Goal: Book appointment/travel/reservation

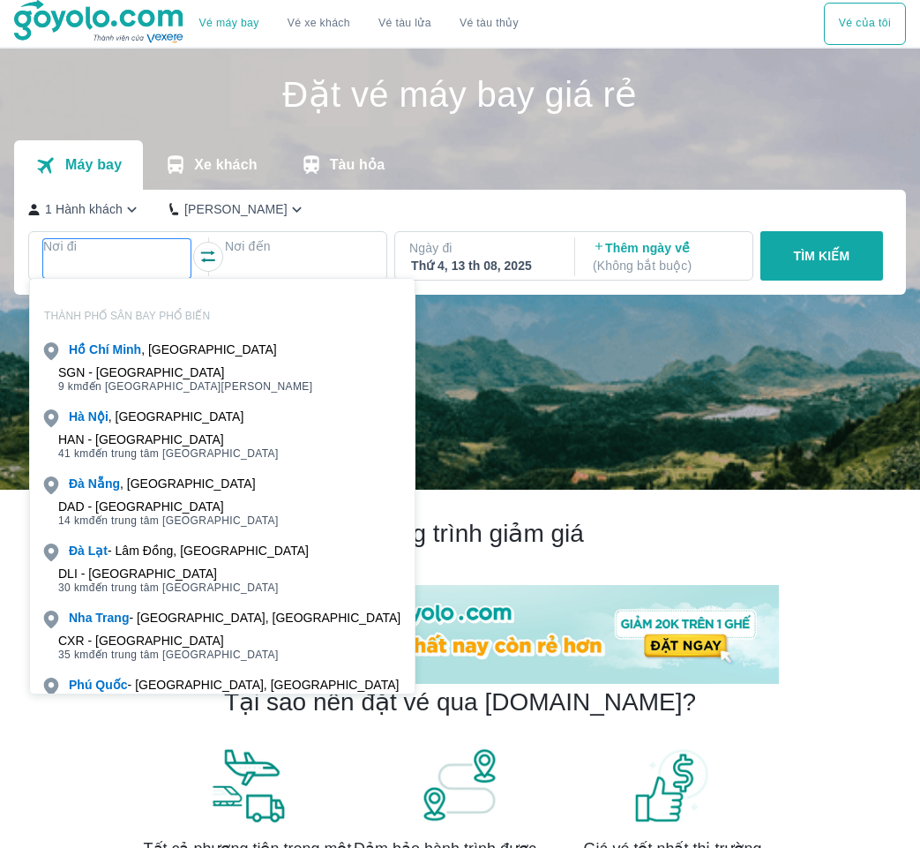
scroll to position [101, 0]
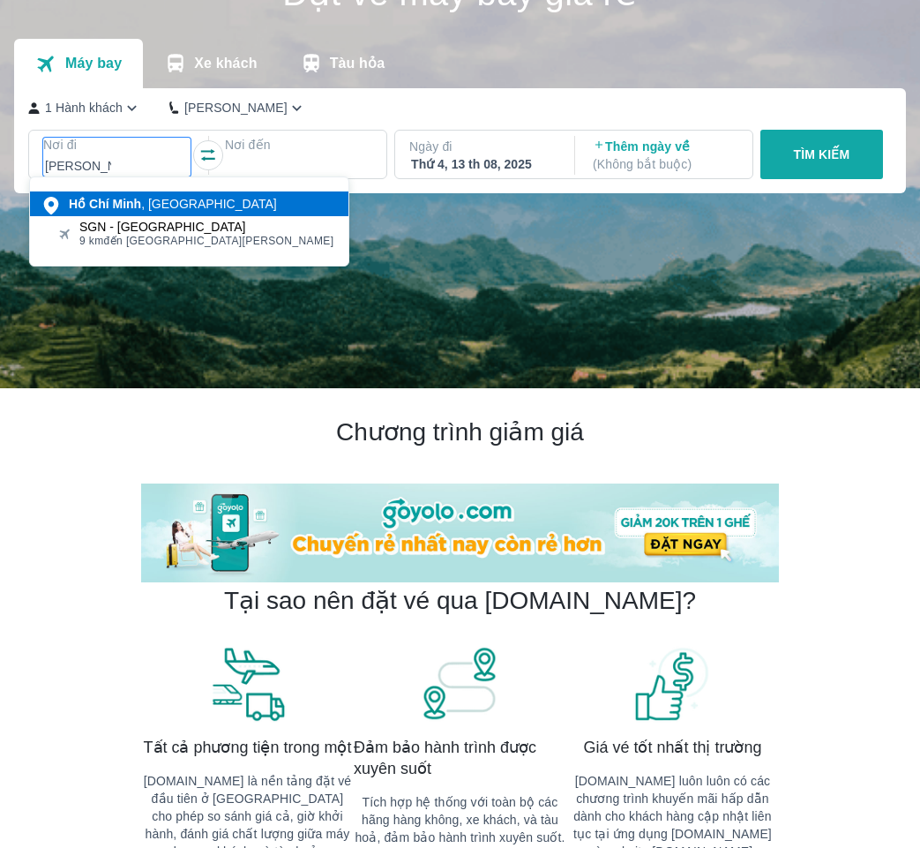
type input "[PERSON_NAME]"
click at [131, 165] on div at bounding box center [117, 165] width 144 height 21
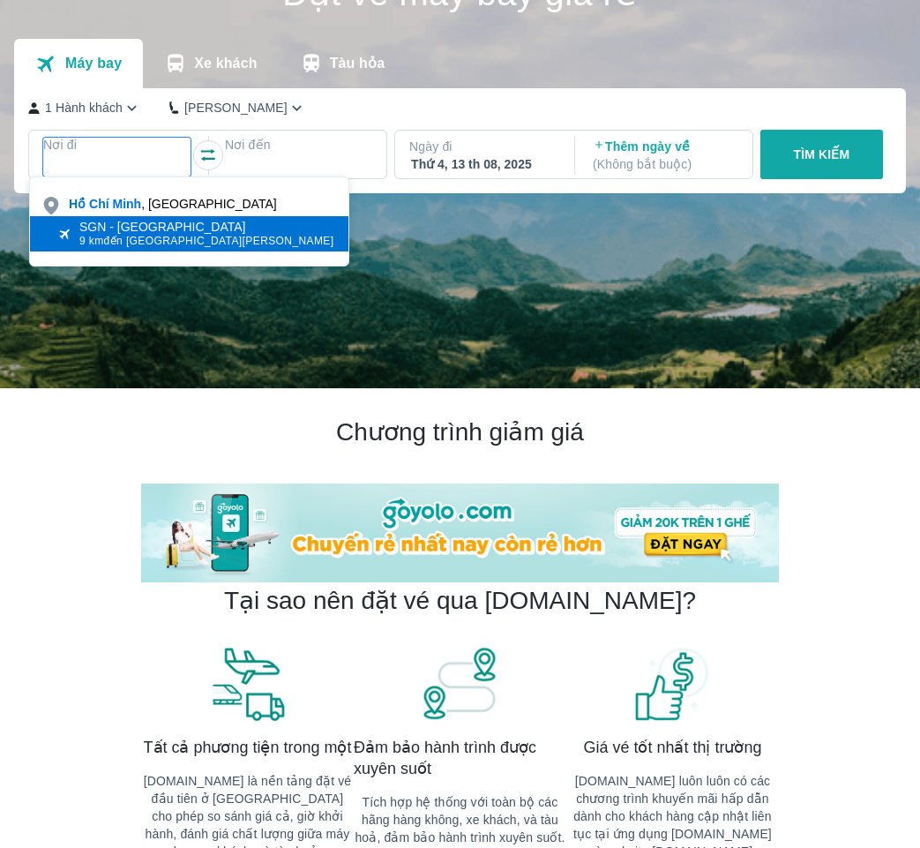
click at [112, 244] on span "9 km đến trung tâm [GEOGRAPHIC_DATA]" at bounding box center [206, 241] width 255 height 14
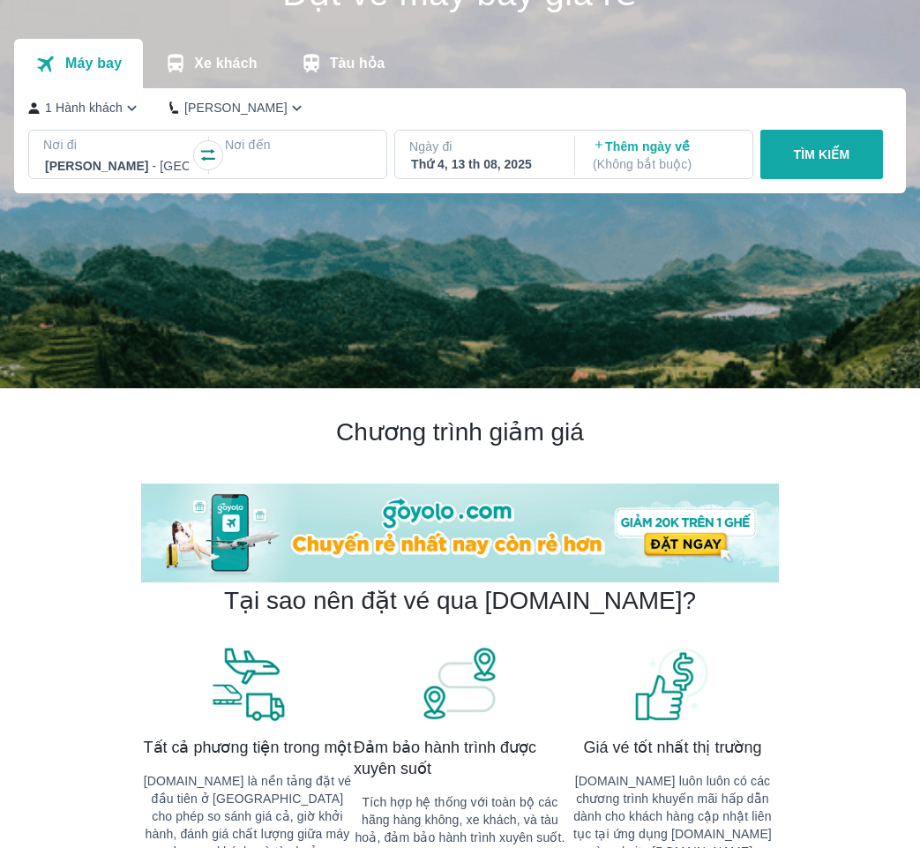
click at [285, 158] on div at bounding box center [299, 165] width 144 height 21
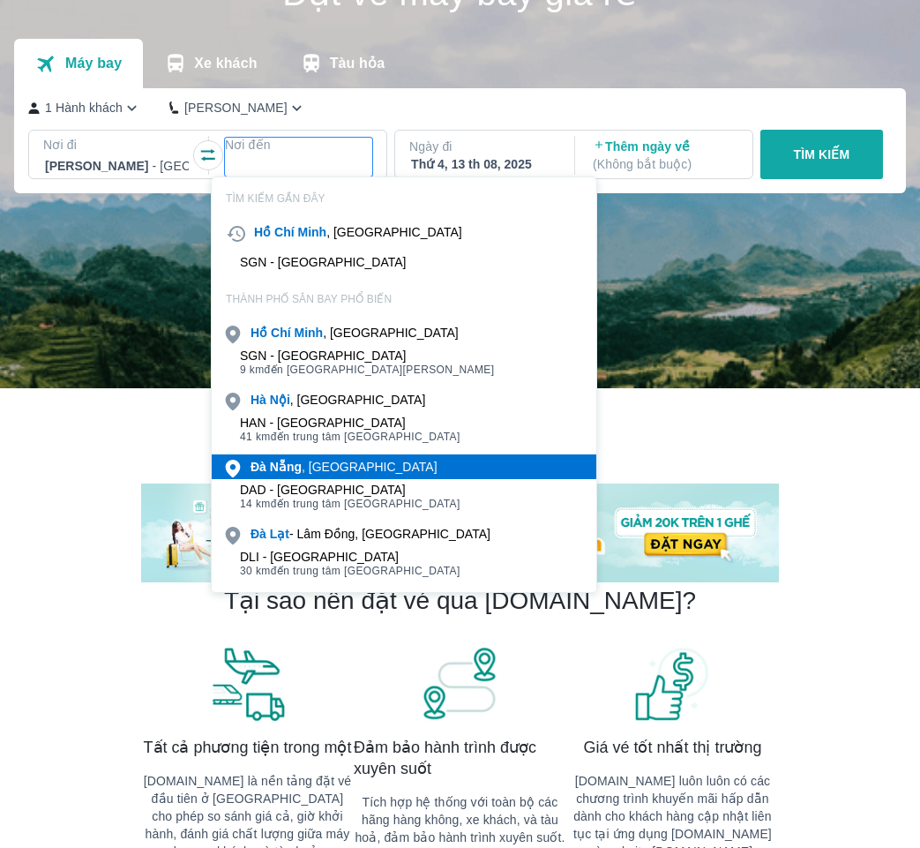
click at [324, 475] on div "[GEOGRAPHIC_DATA] , [GEOGRAPHIC_DATA]" at bounding box center [343, 467] width 187 height 18
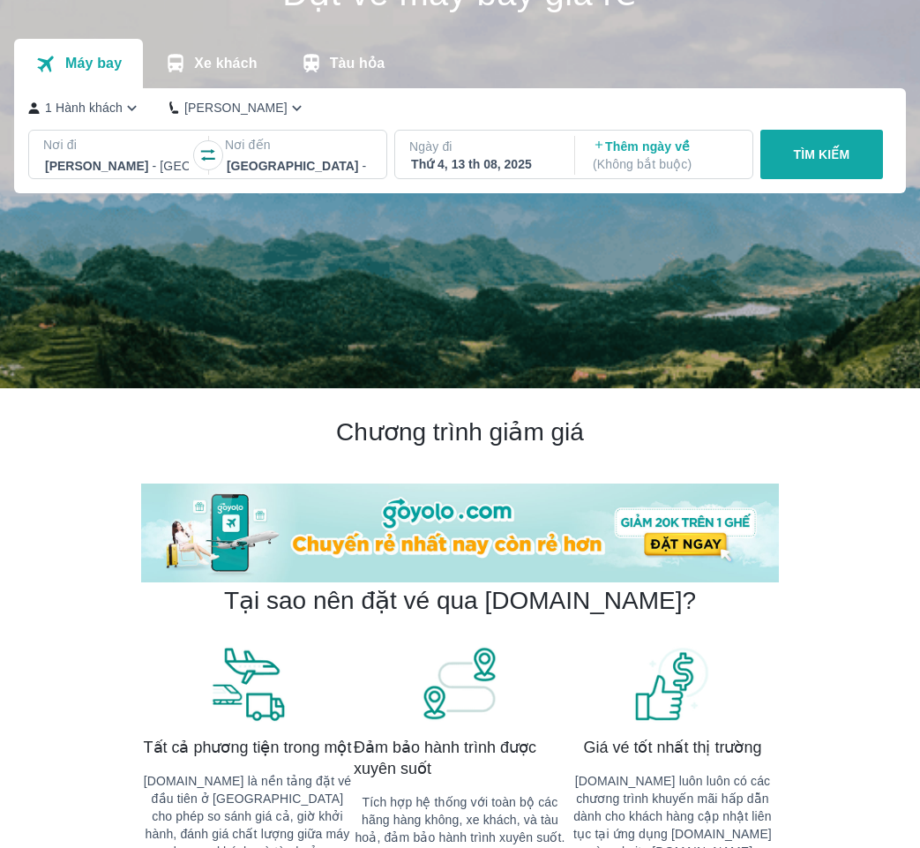
click at [541, 152] on p "Ngày đi" at bounding box center [482, 147] width 147 height 18
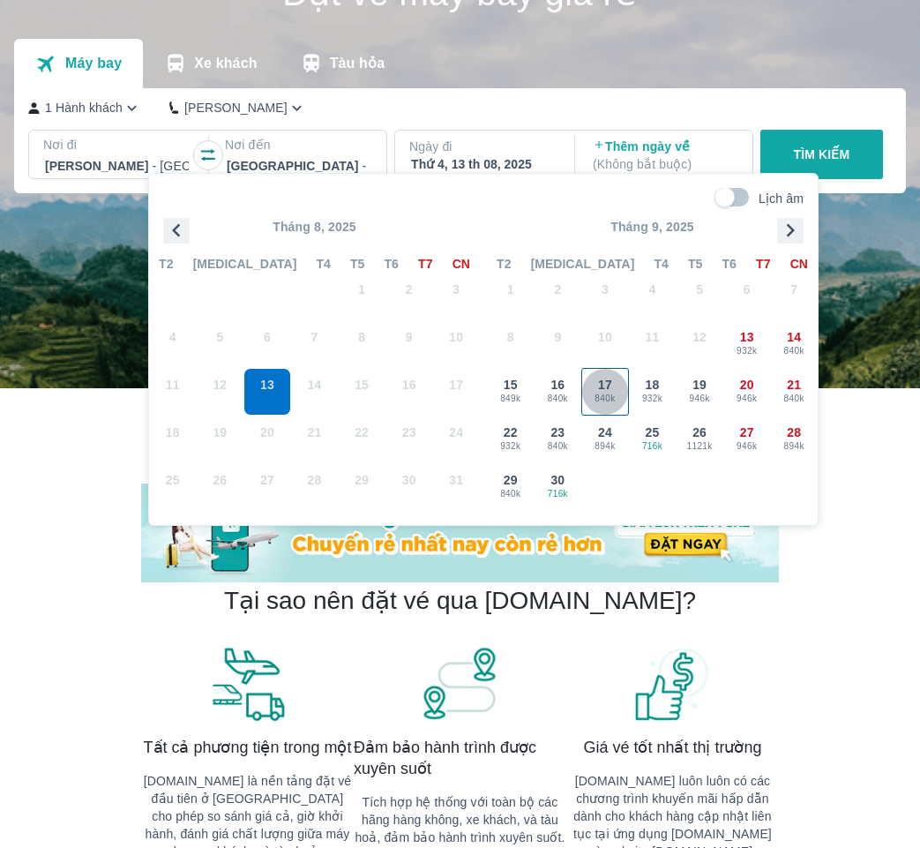
click at [598, 388] on span "17" at bounding box center [605, 385] width 14 height 18
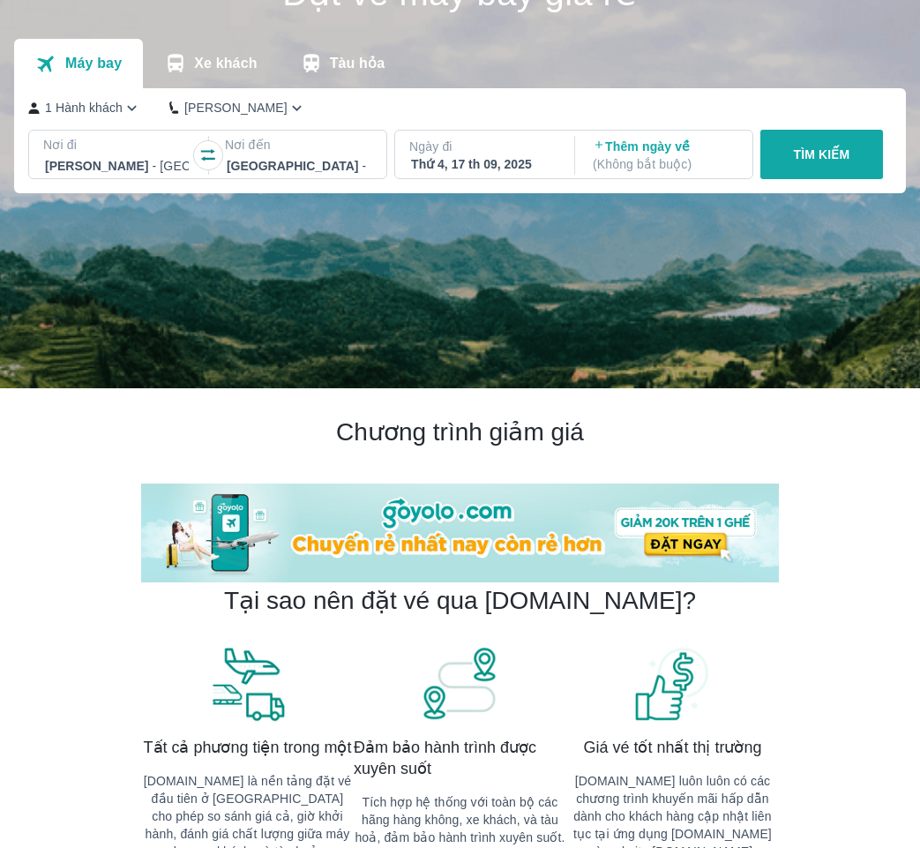
click at [833, 134] on button "TÌM KIẾM" at bounding box center [821, 154] width 123 height 49
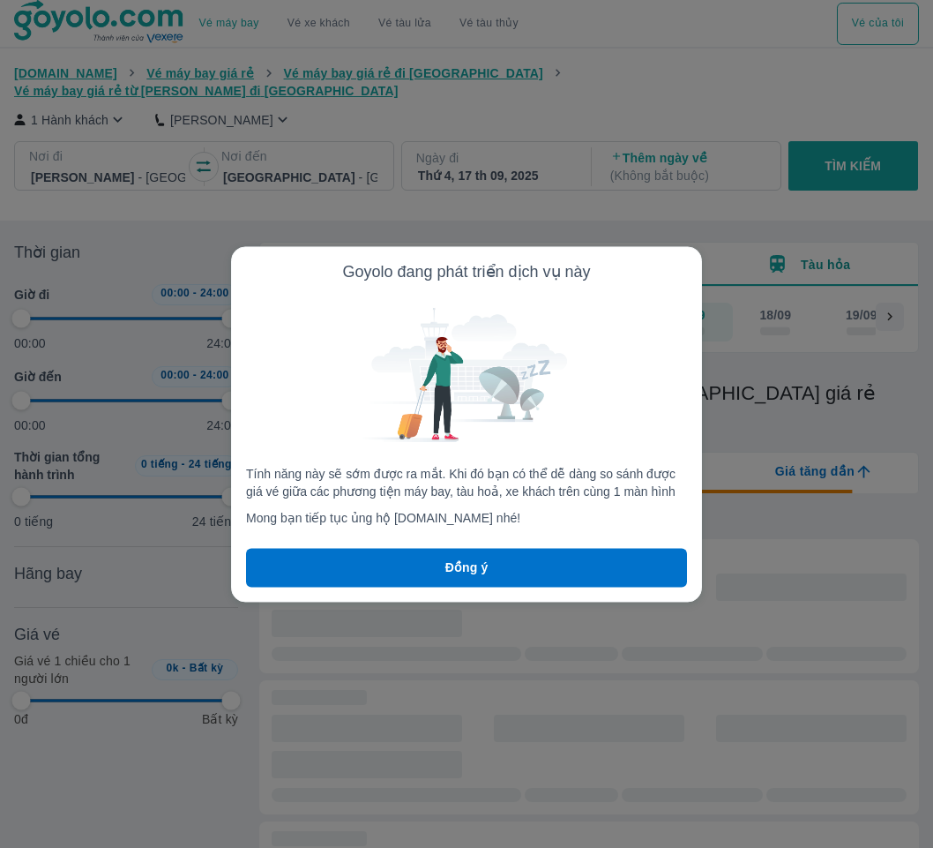
type input "97.9166666666667"
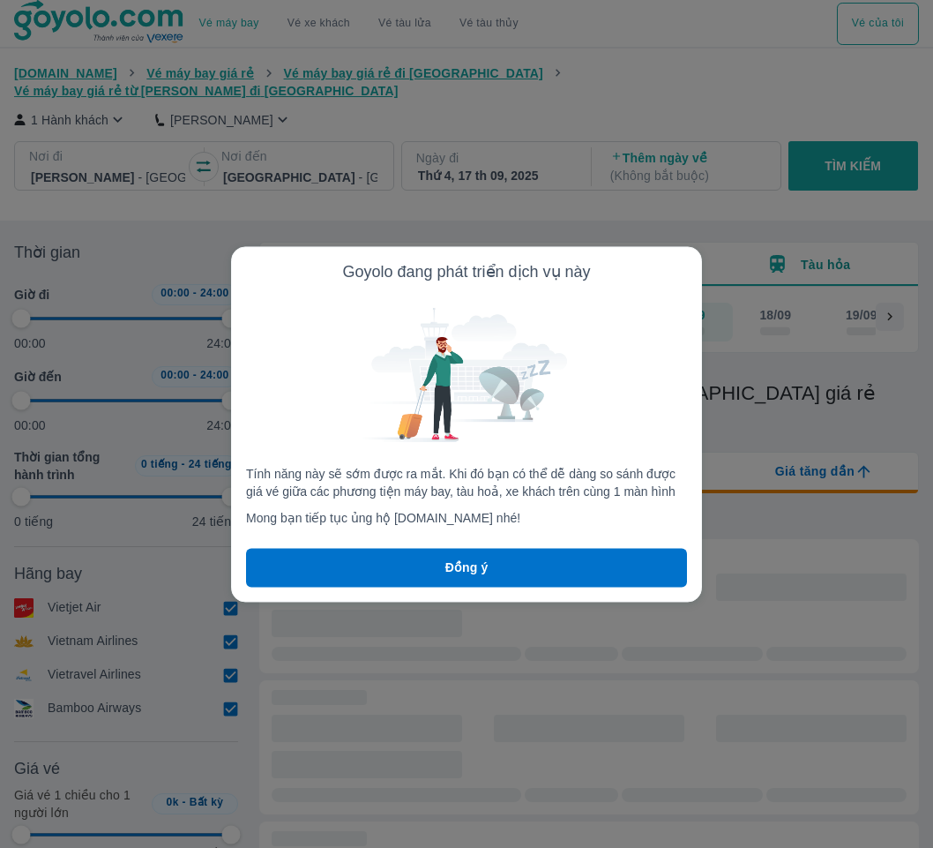
type input "97.9166666666667"
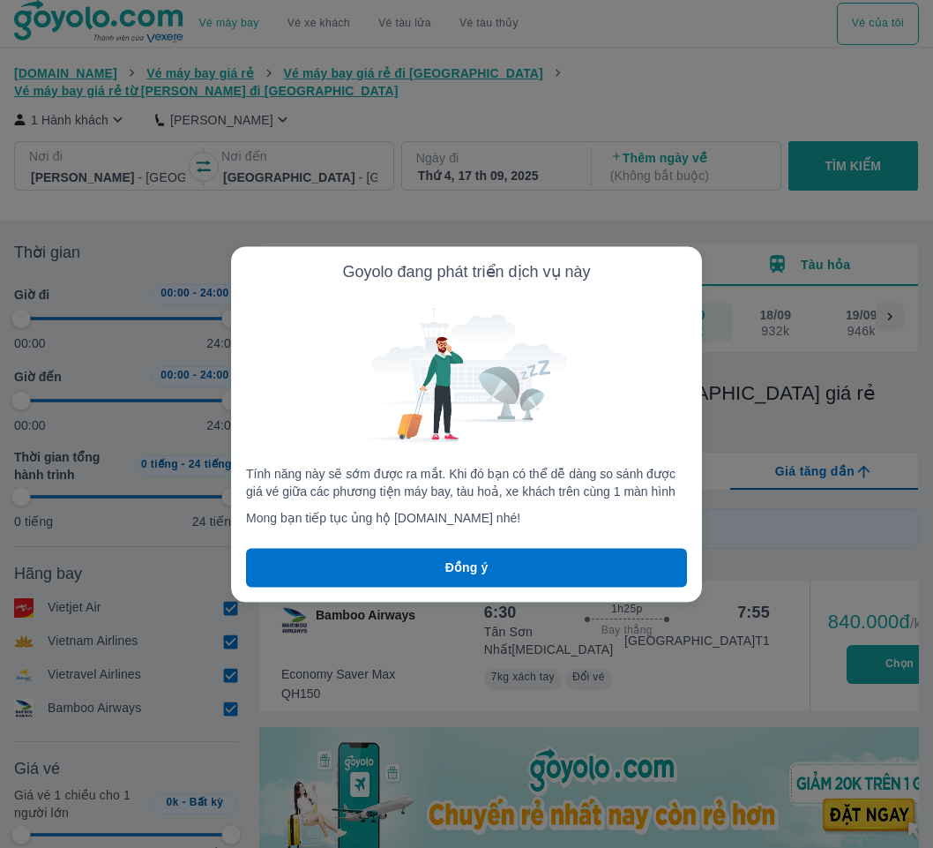
type input "97.9166666666667"
click at [519, 562] on button "Đồng ý" at bounding box center [466, 567] width 441 height 39
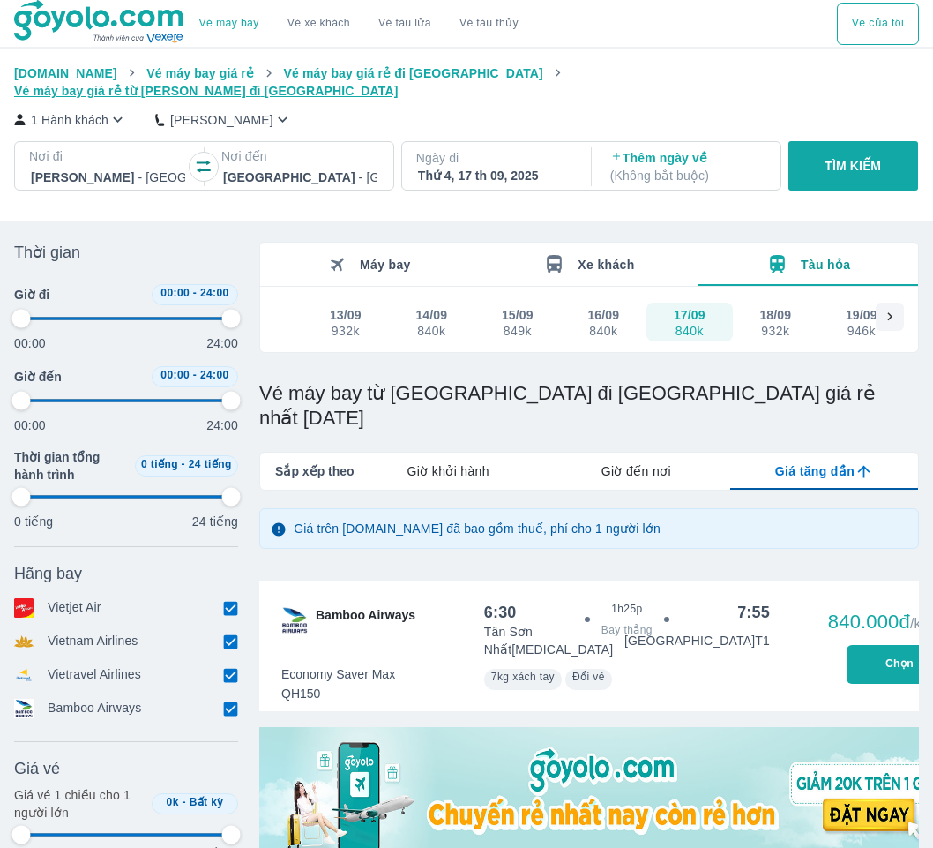
type input "97.9166666666667"
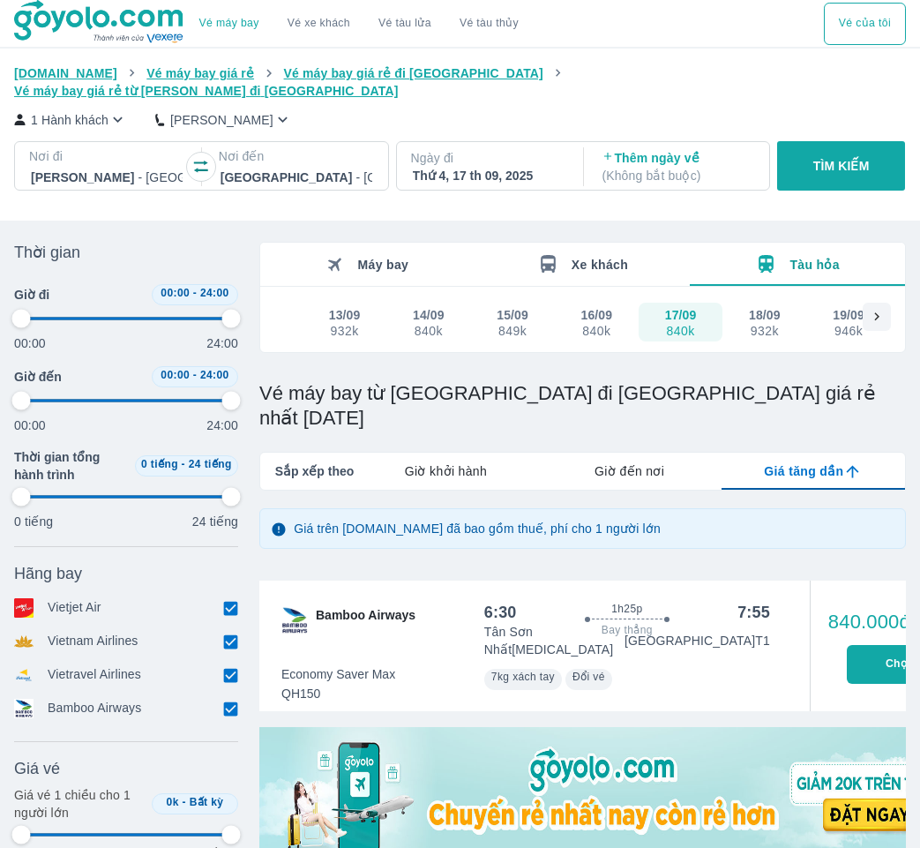
type input "97.9166666666667"
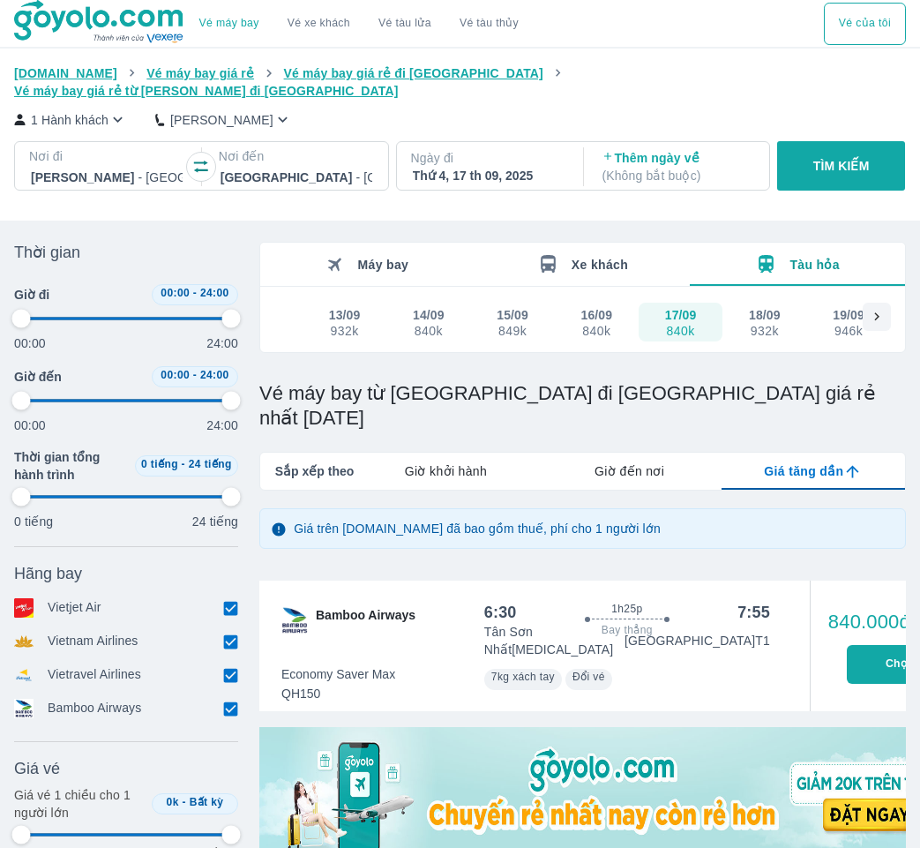
type input "97.9166666666667"
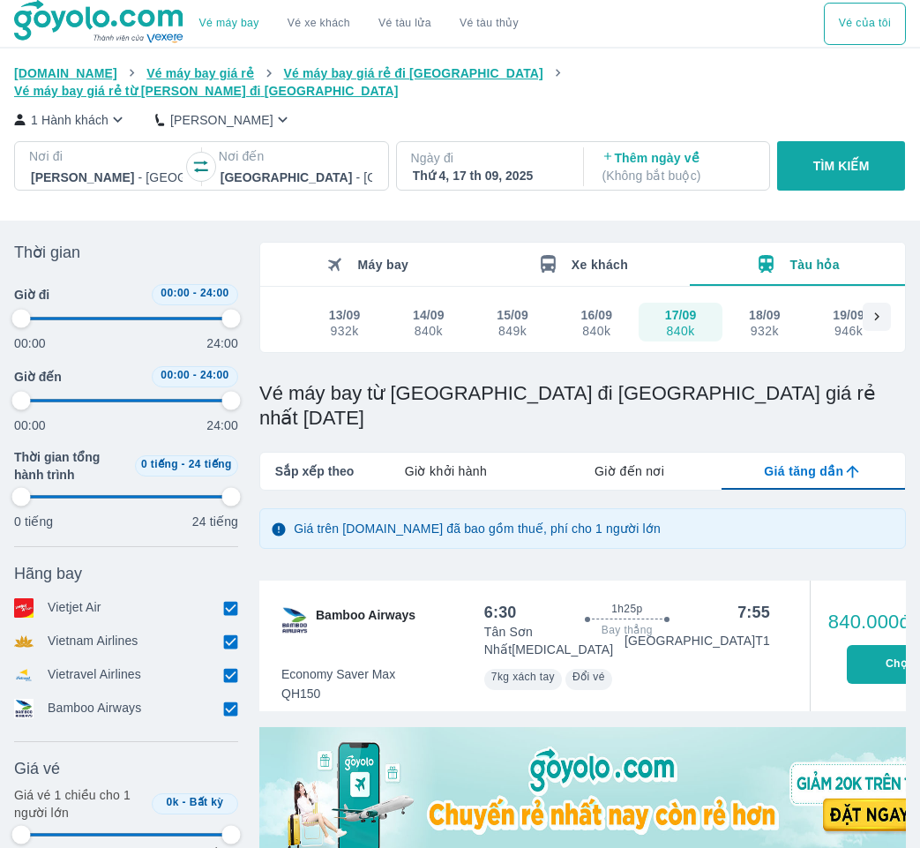
type input "97.9166666666667"
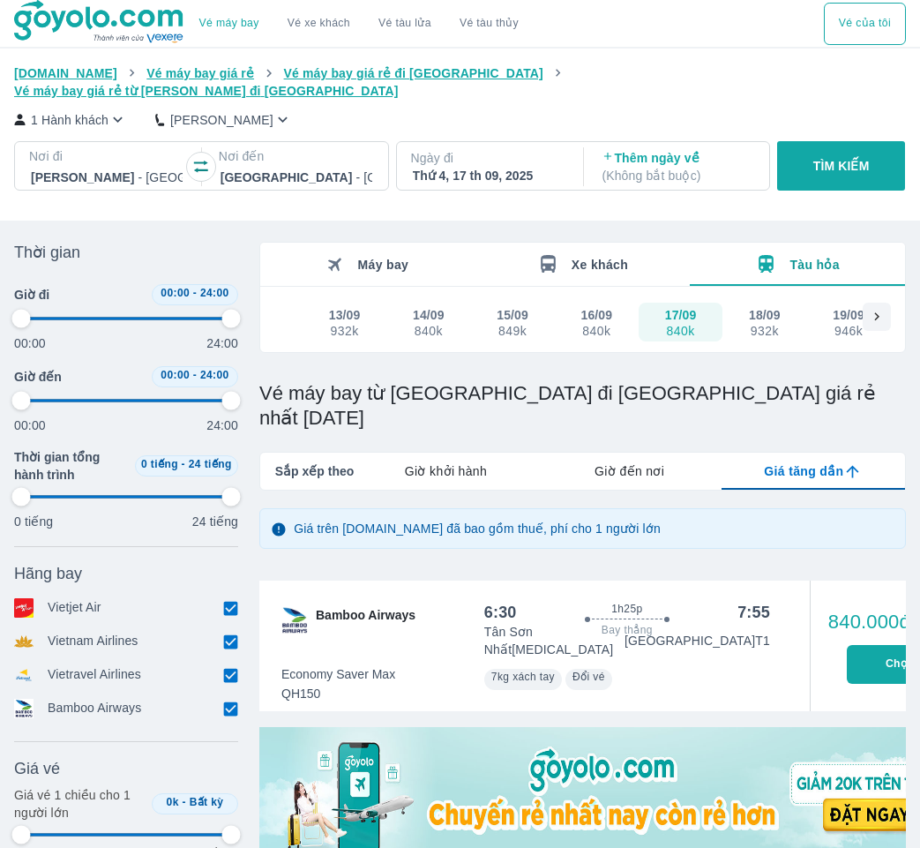
type input "97.9166666666667"
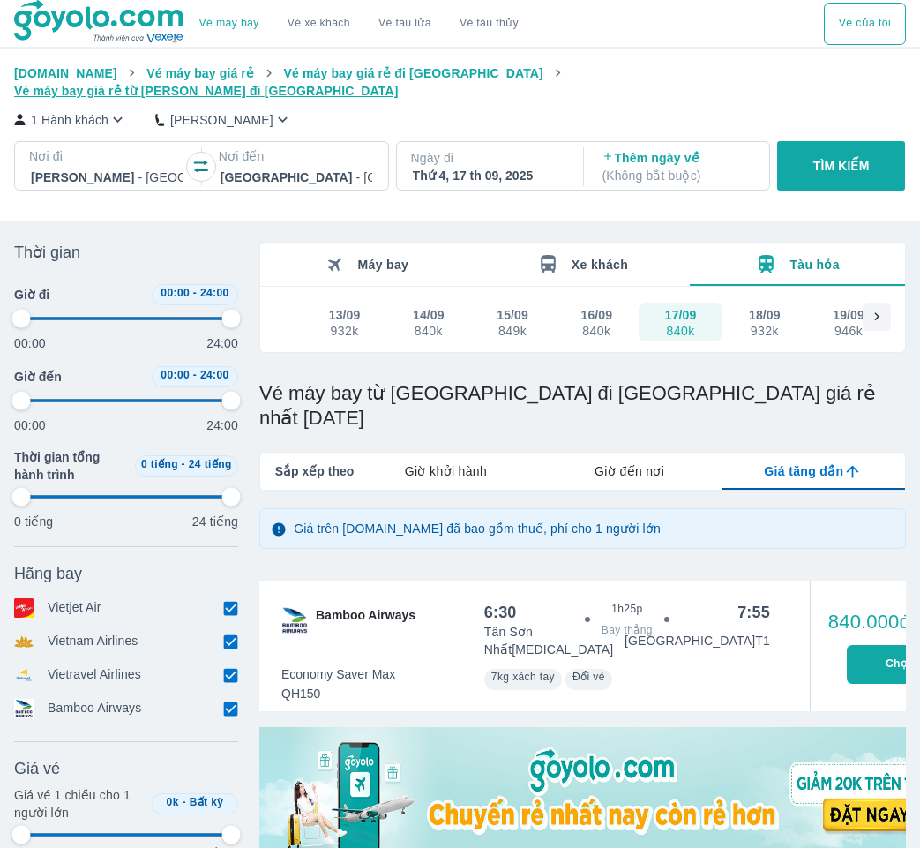
type input "97.9166666666667"
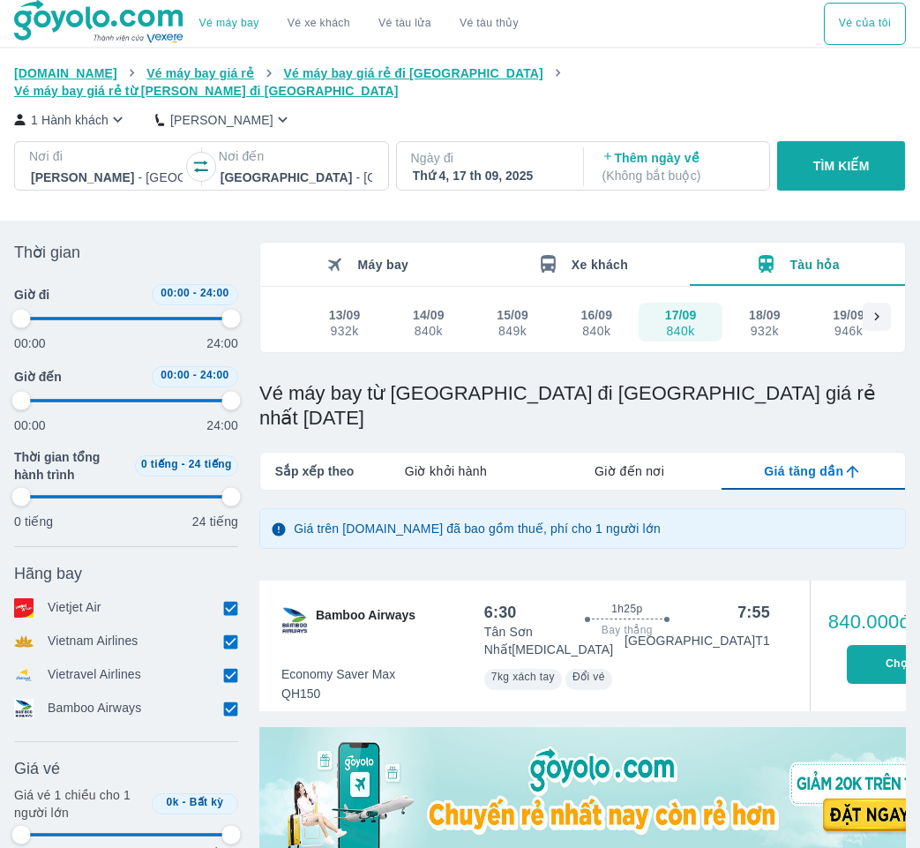
type input "97.9166666666667"
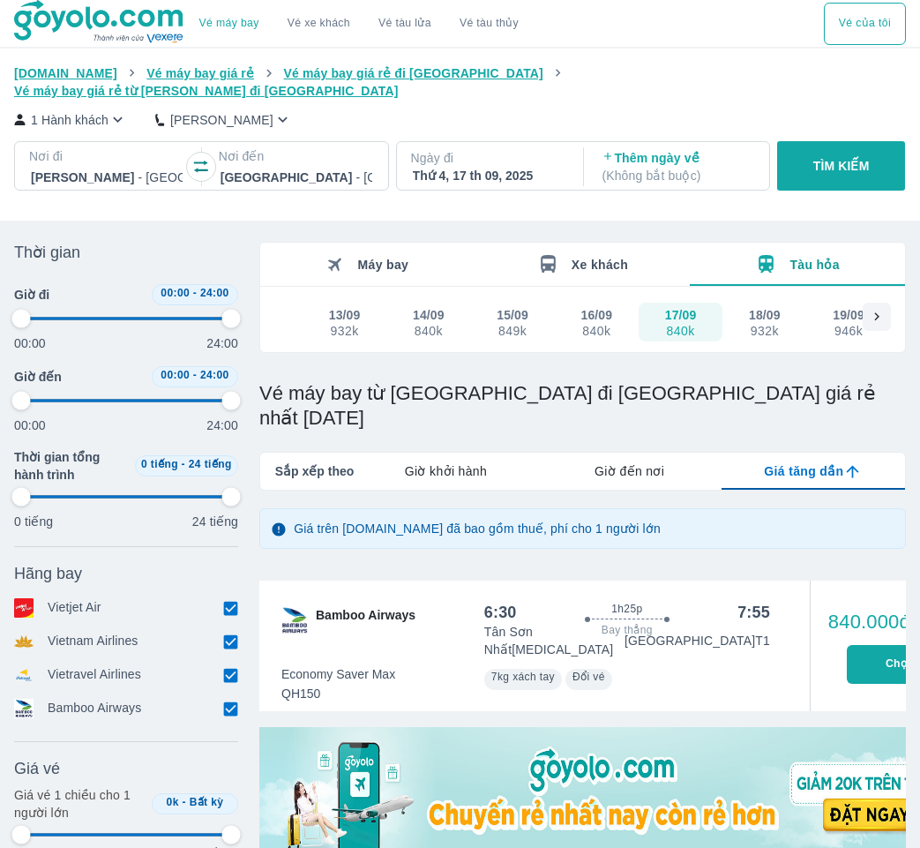
type input "97.9166666666667"
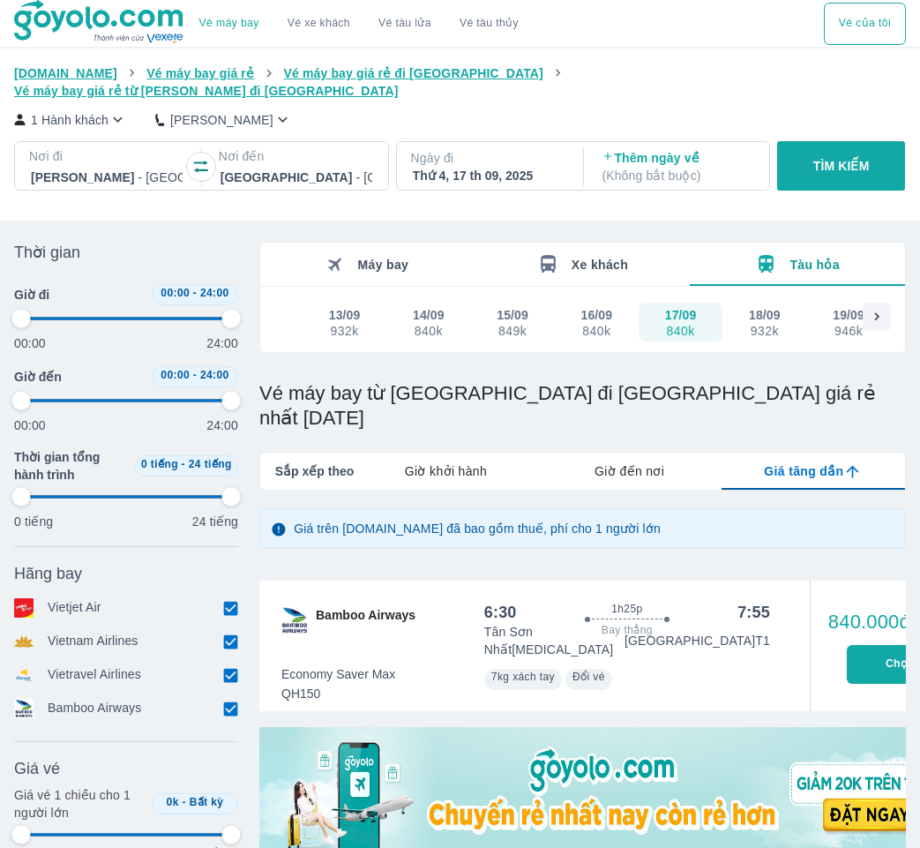
type input "97.9166666666667"
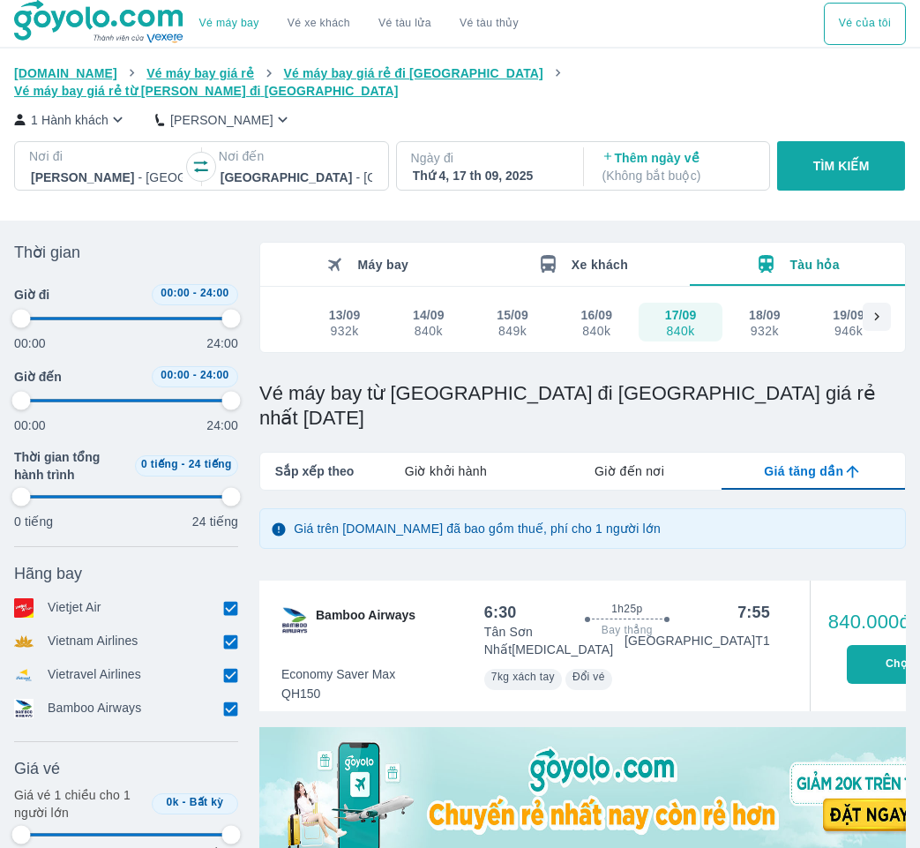
type input "97.9166666666667"
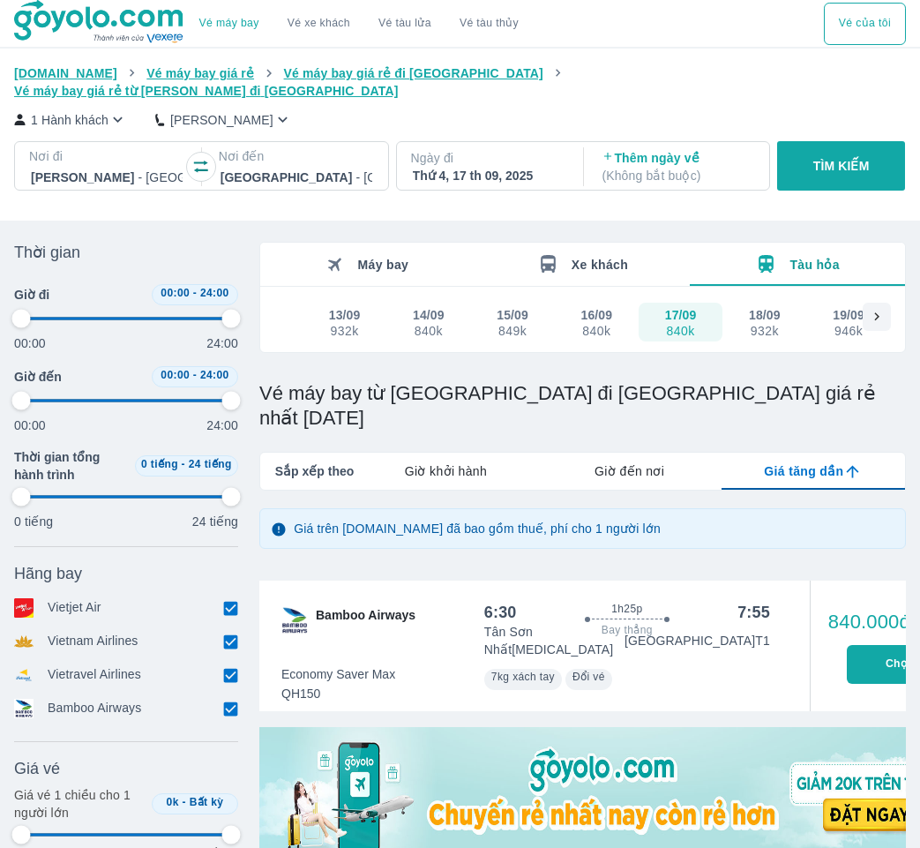
type input "97.9166666666667"
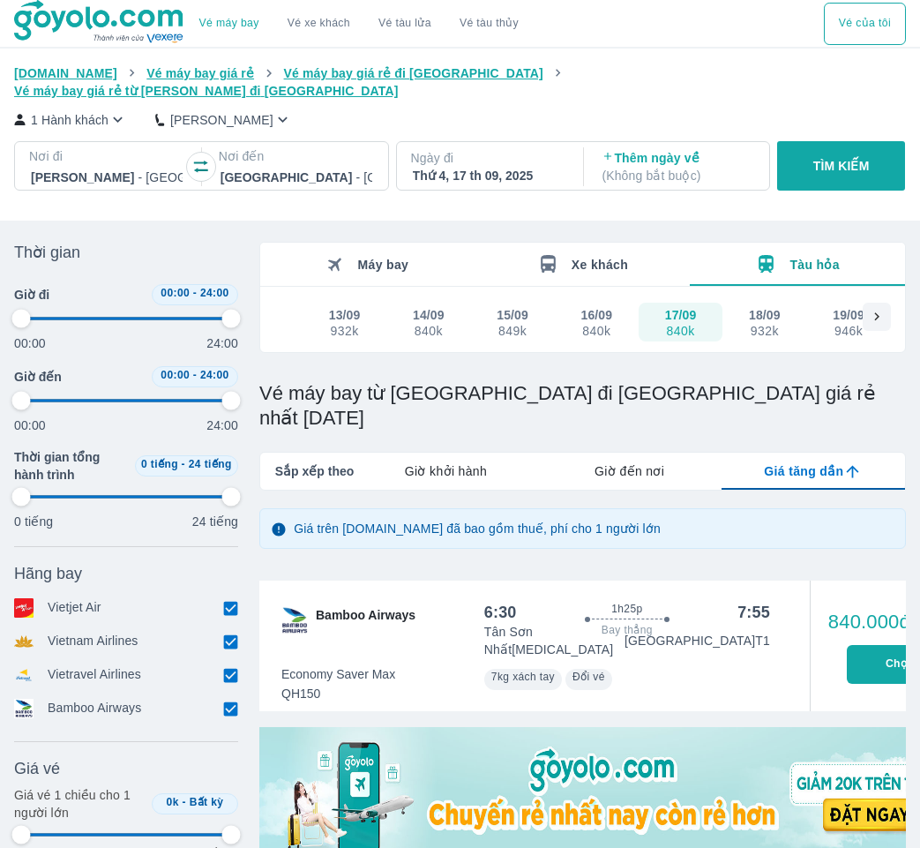
type input "97.9166666666667"
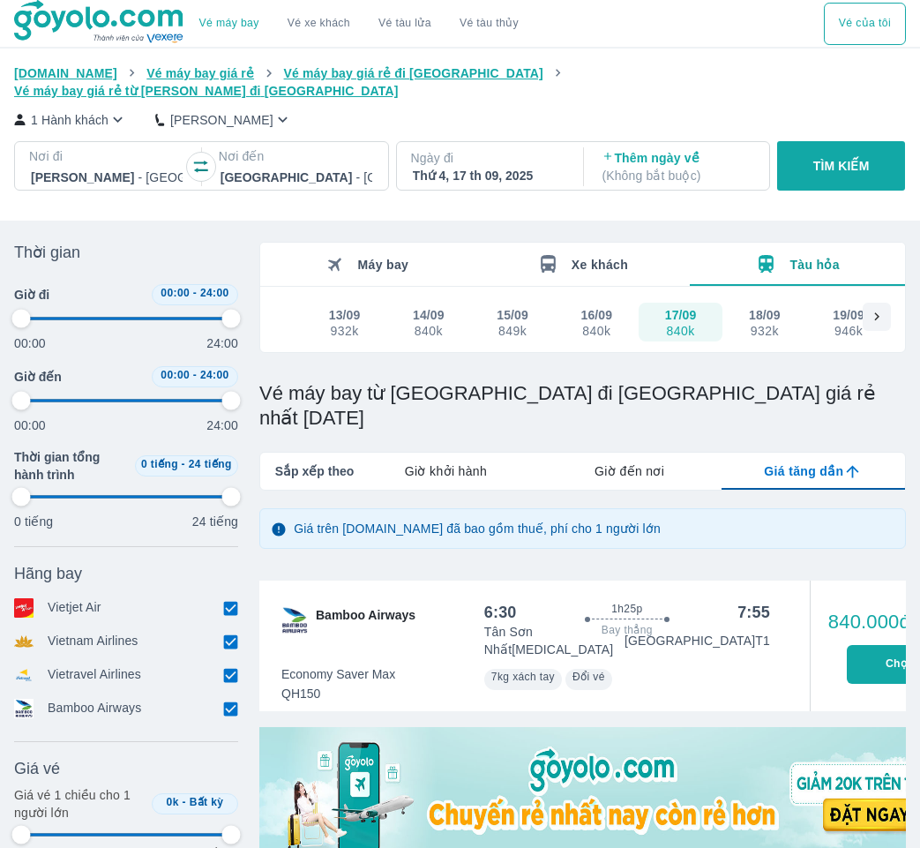
type input "97.9166666666667"
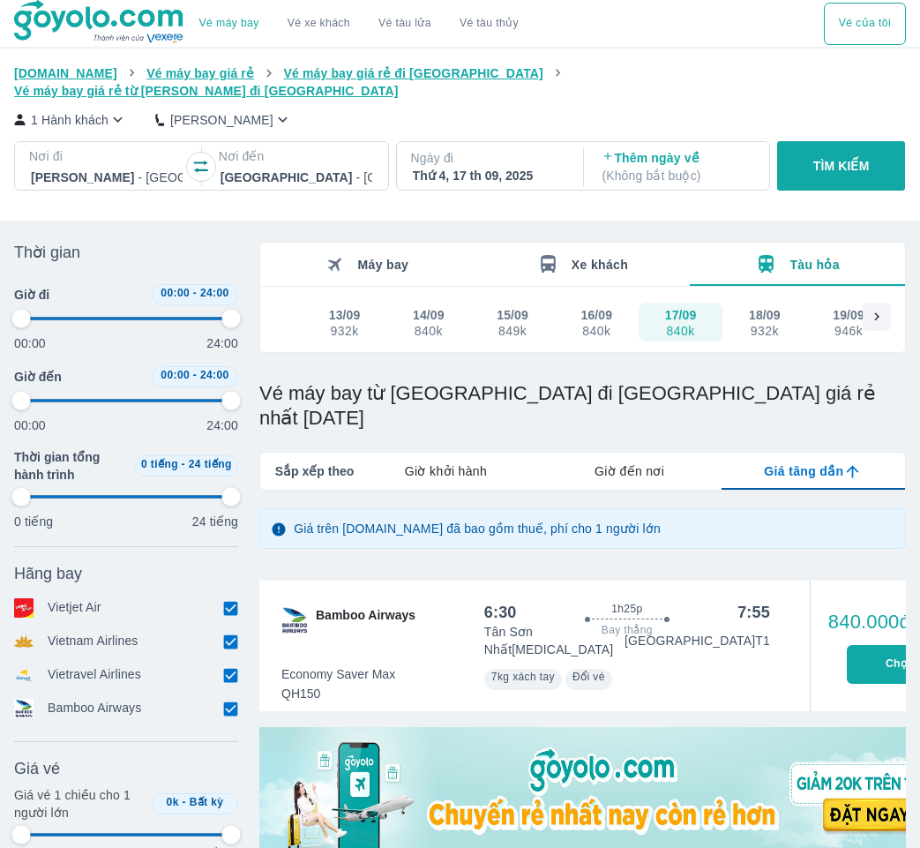
type input "97.9166666666667"
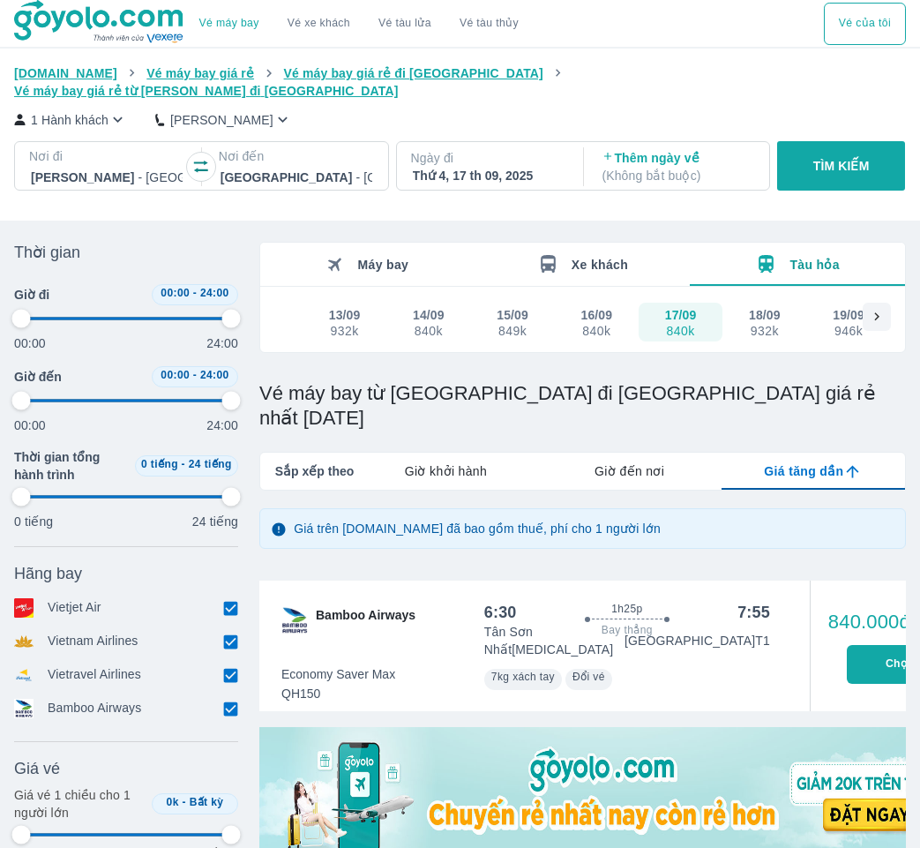
type input "97.9166666666667"
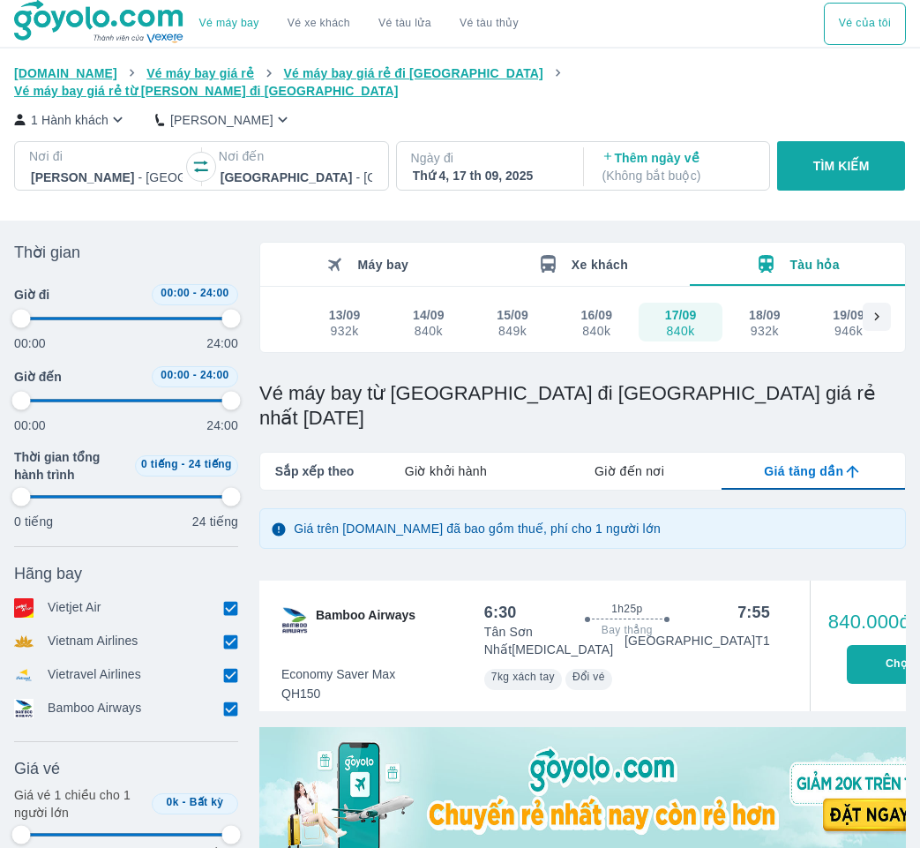
type input "97.9166666666667"
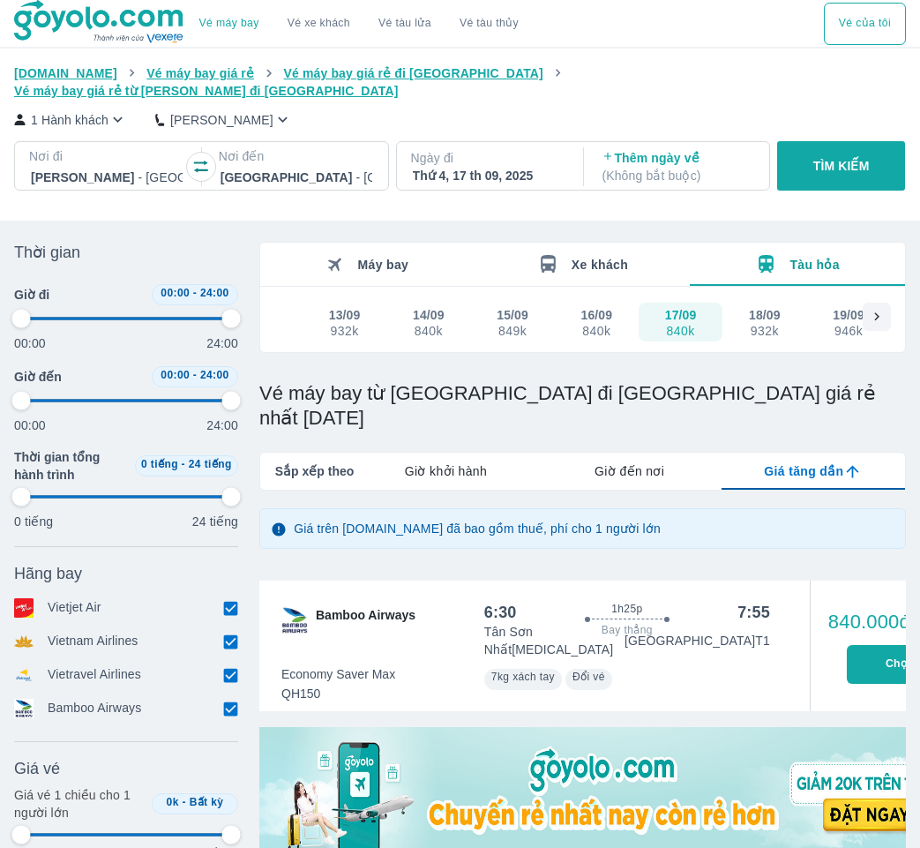
type input "97.9166666666667"
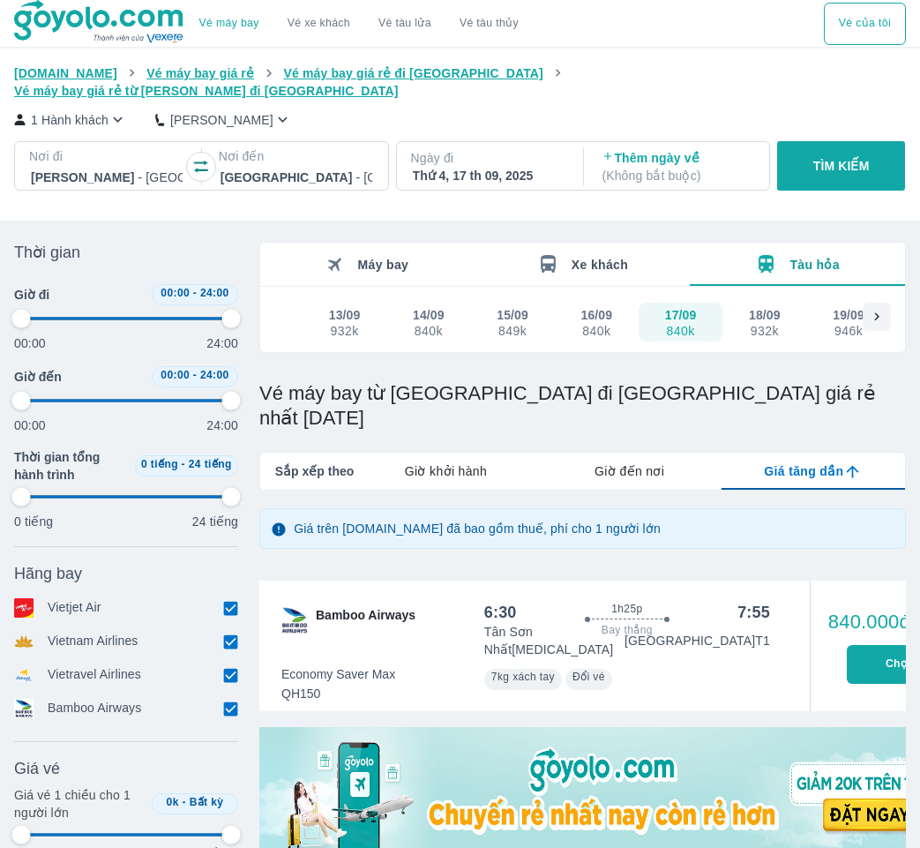
type input "97.9166666666667"
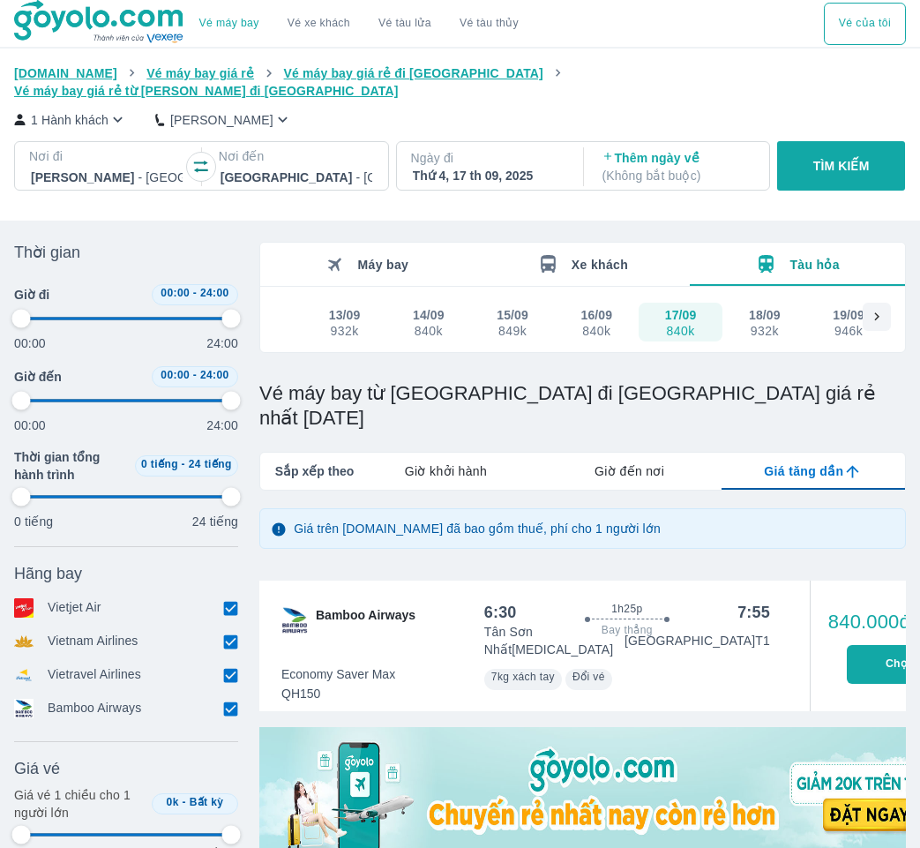
type input "97.9166666666667"
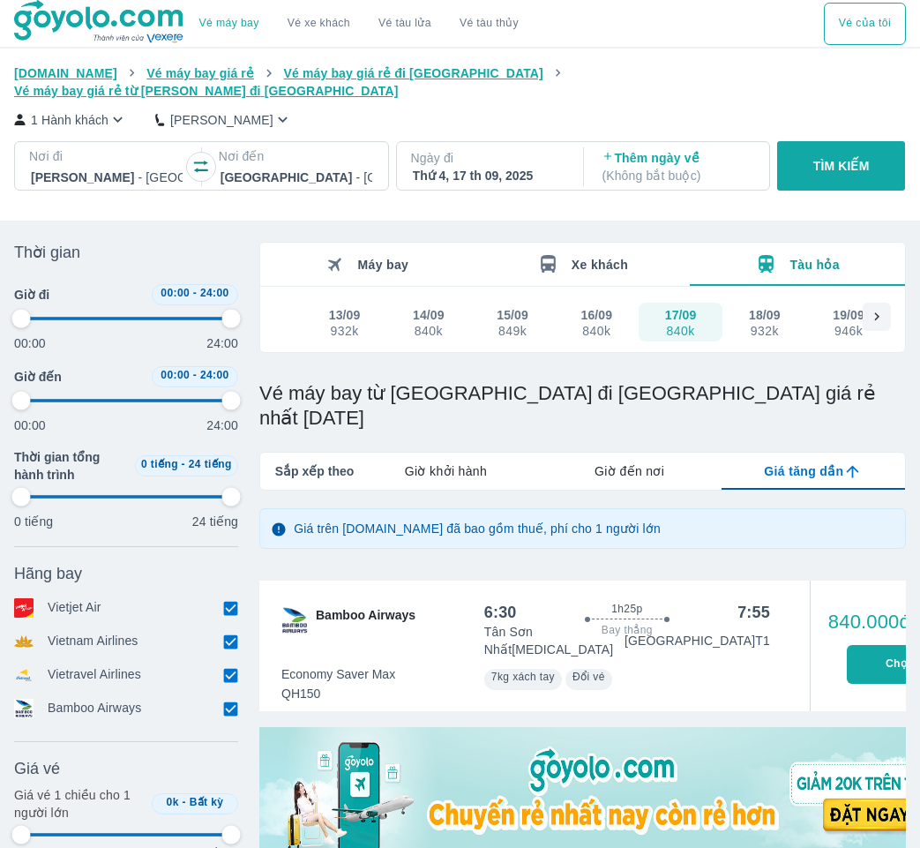
type input "97.9166666666667"
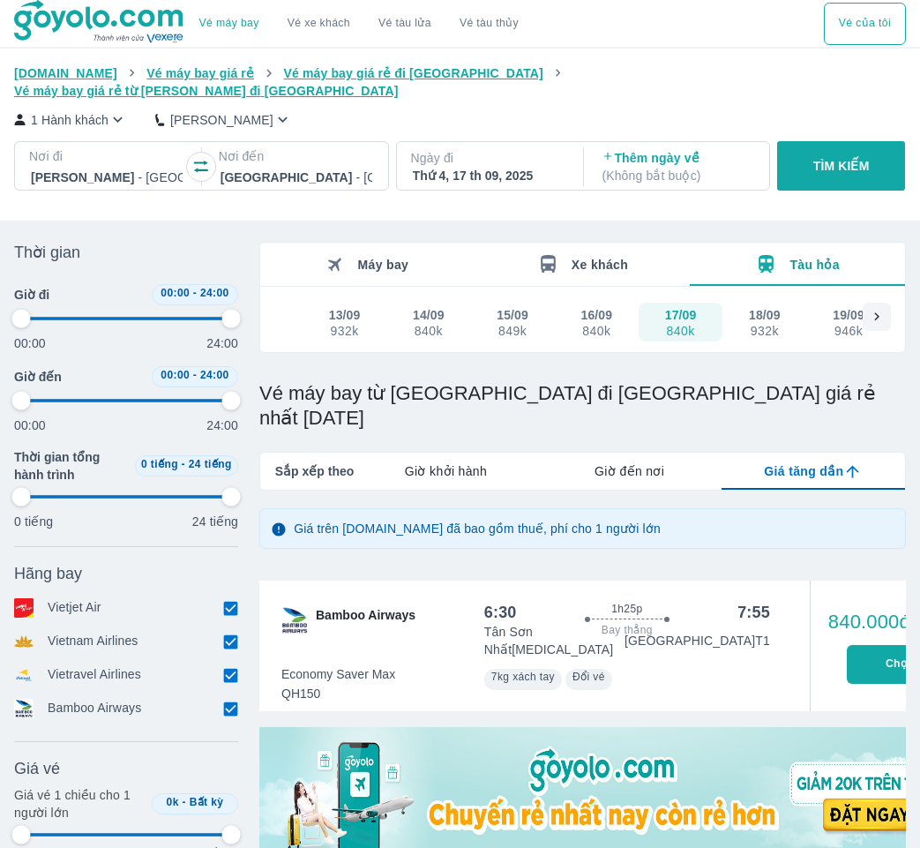
type input "97.9166666666667"
